Goal: Information Seeking & Learning: Check status

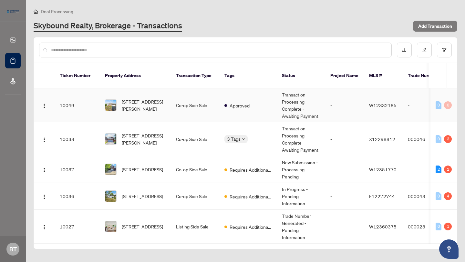
click at [237, 104] on td "Approved" at bounding box center [248, 106] width 58 height 34
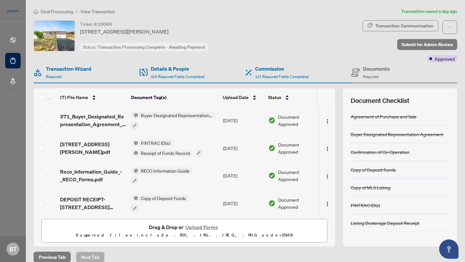
click at [46, 11] on span "Deal Processing" at bounding box center [57, 12] width 33 height 6
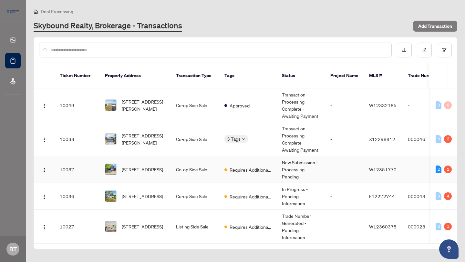
click at [222, 173] on td "Requires Additional Docs" at bounding box center [248, 169] width 58 height 27
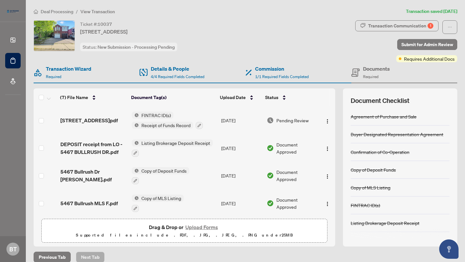
click at [59, 13] on span "Deal Processing" at bounding box center [57, 12] width 33 height 6
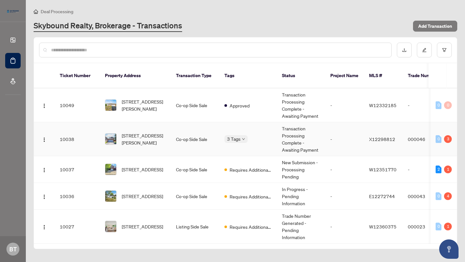
click at [192, 135] on td "Co-op Side Sale" at bounding box center [195, 139] width 48 height 34
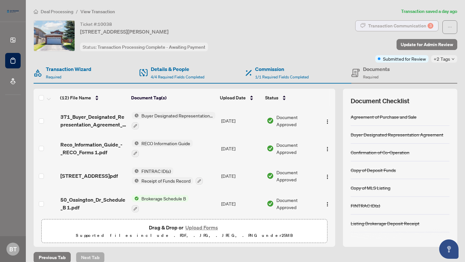
click at [410, 29] on div "Transaction Communication 3" at bounding box center [400, 26] width 65 height 10
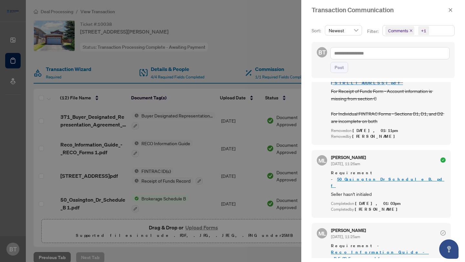
scroll to position [307, 0]
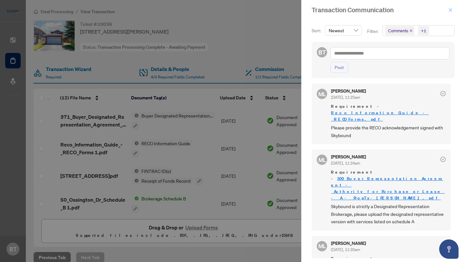
click at [449, 9] on icon "close" at bounding box center [451, 10] width 5 height 5
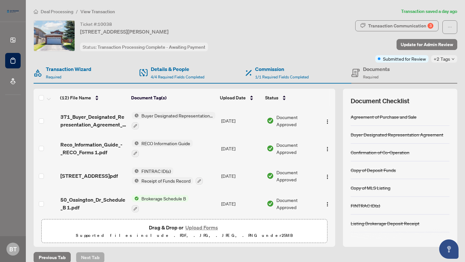
click at [65, 13] on span "Deal Processing" at bounding box center [57, 12] width 33 height 6
